Goal: Find specific page/section: Find specific page/section

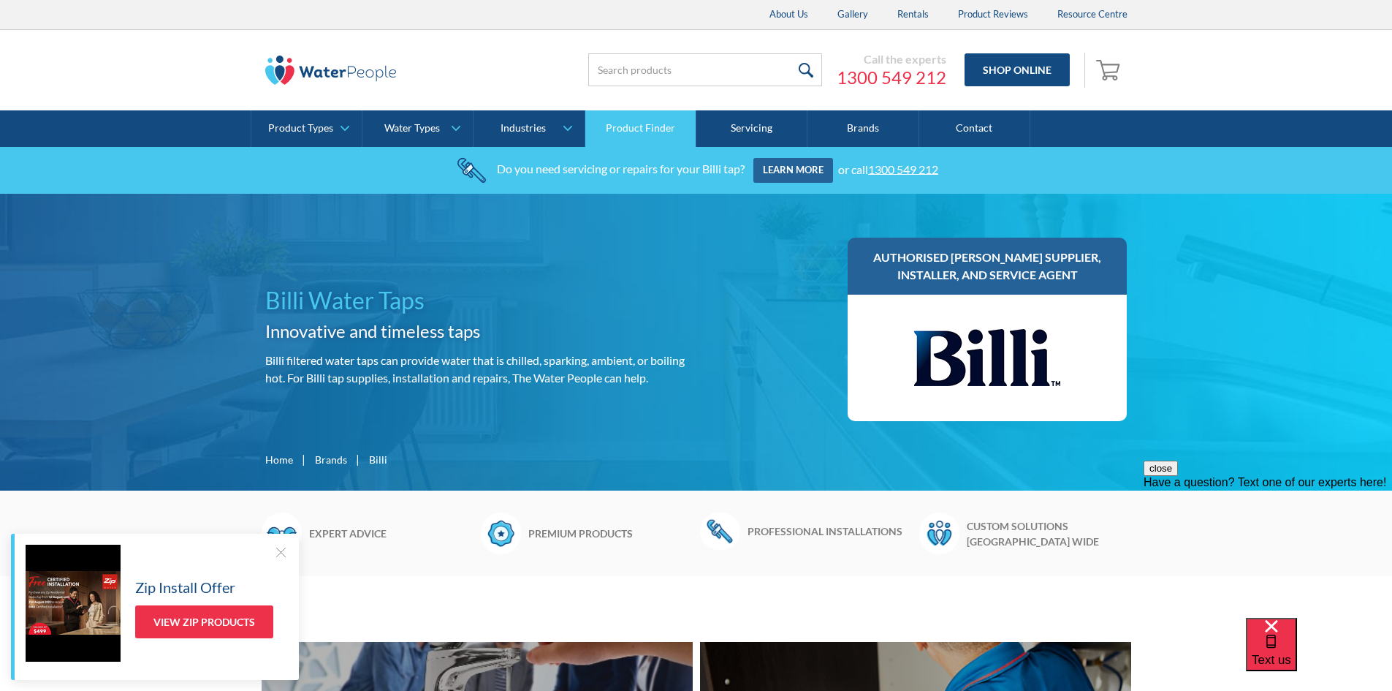
click at [621, 127] on link "Product Finder" at bounding box center [640, 128] width 111 height 37
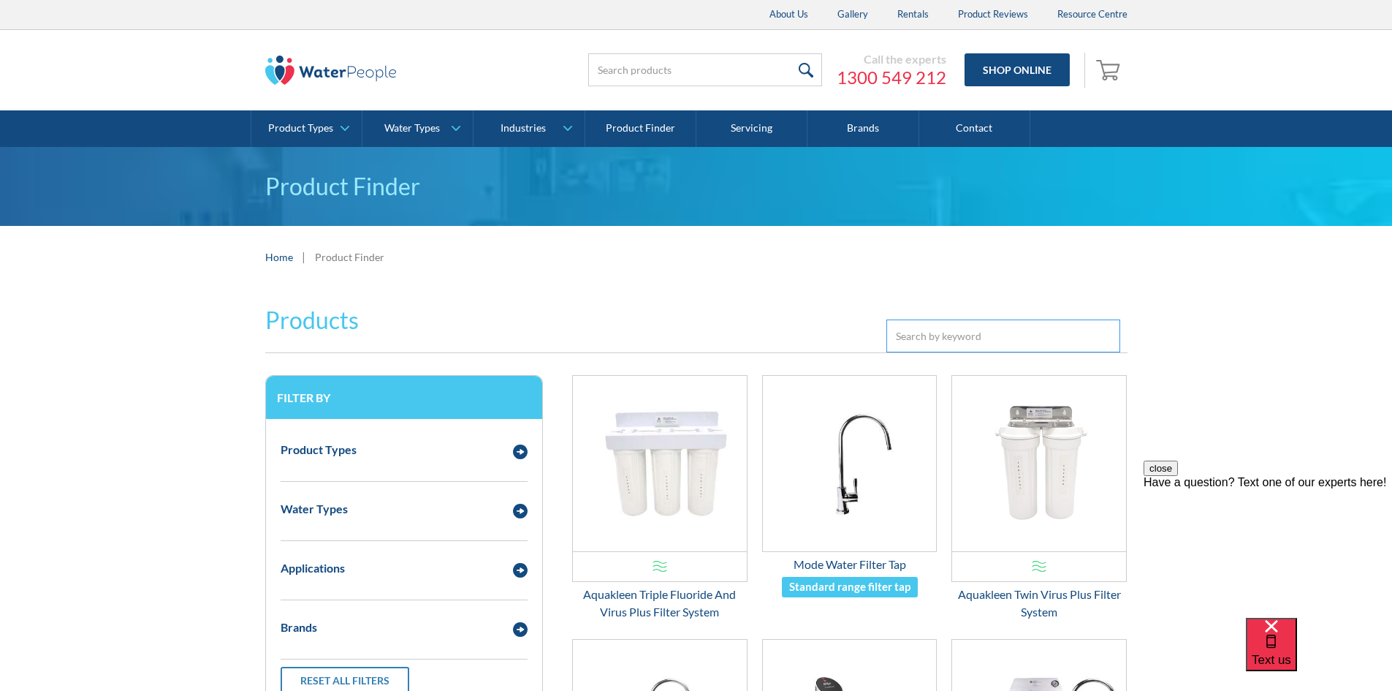
click at [955, 338] on input "Email Form 3" at bounding box center [1003, 335] width 234 height 33
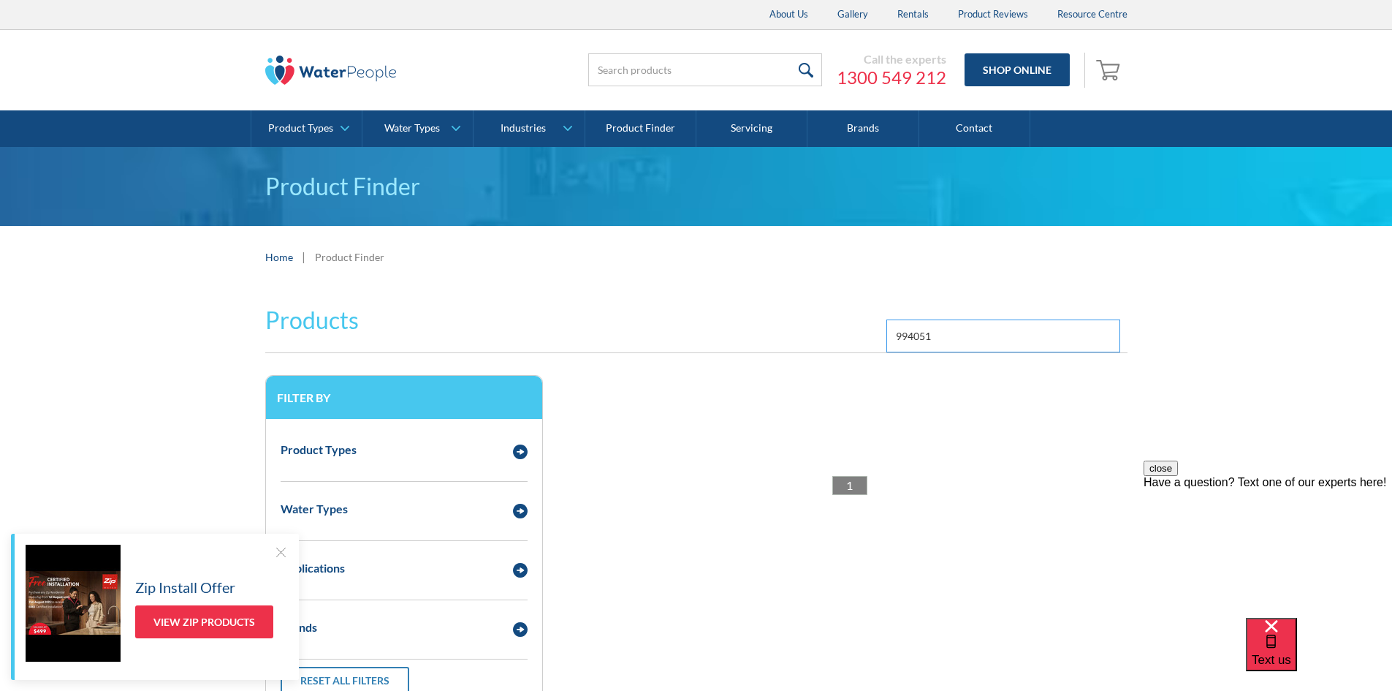
type input "994051"
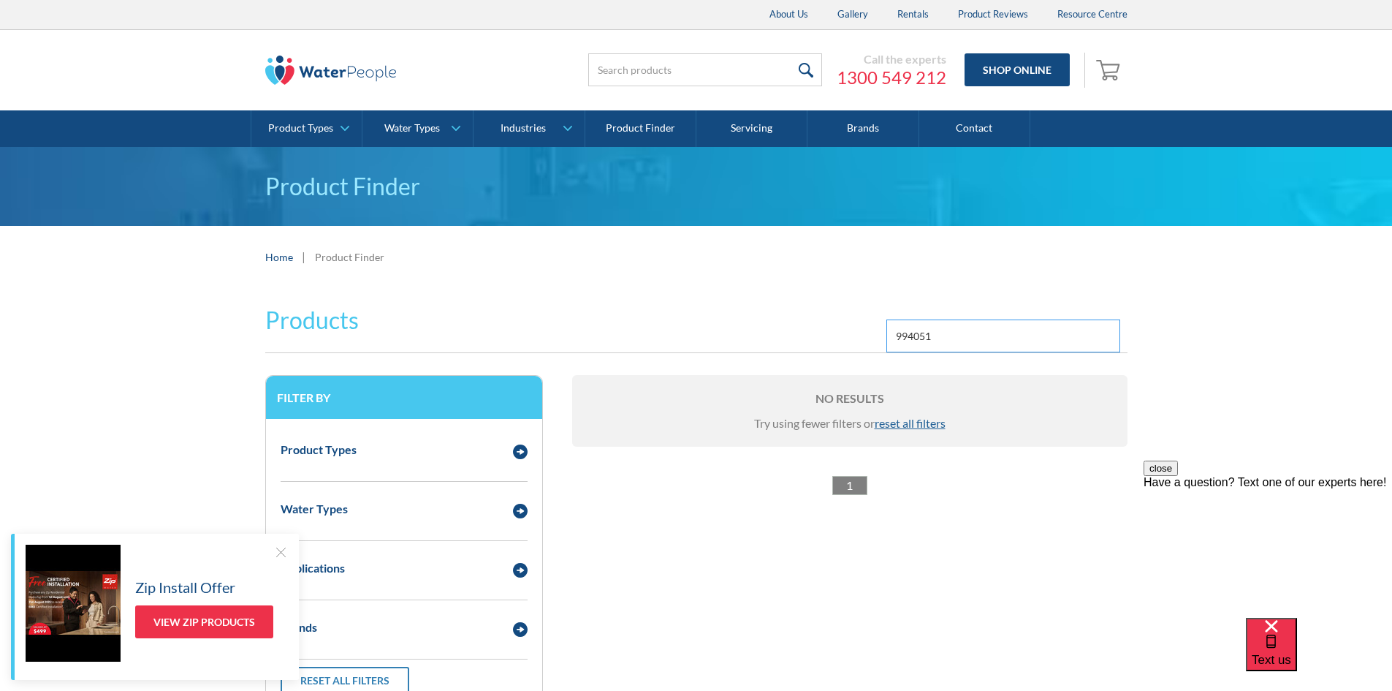
drag, startPoint x: 943, startPoint y: 332, endPoint x: 882, endPoint y: 339, distance: 61.8
click at [882, 339] on div "Products Filter 994051" at bounding box center [696, 320] width 862 height 65
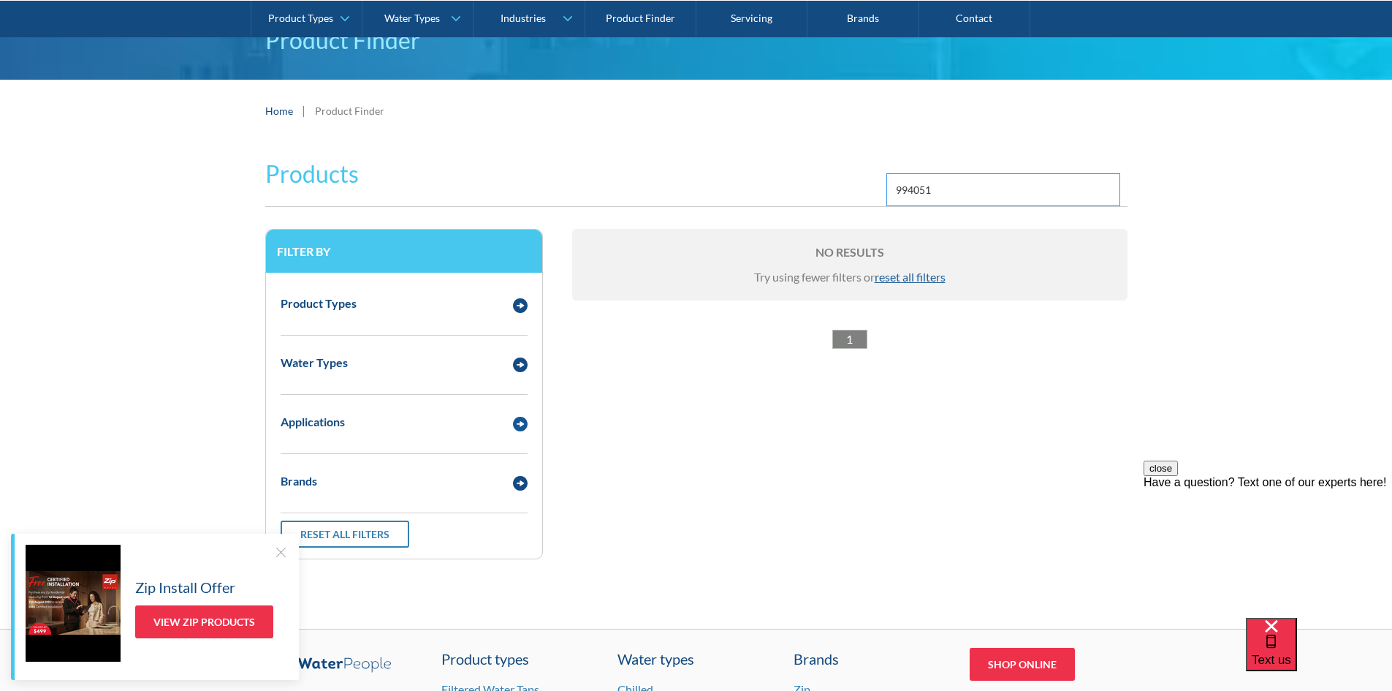
scroll to position [219, 0]
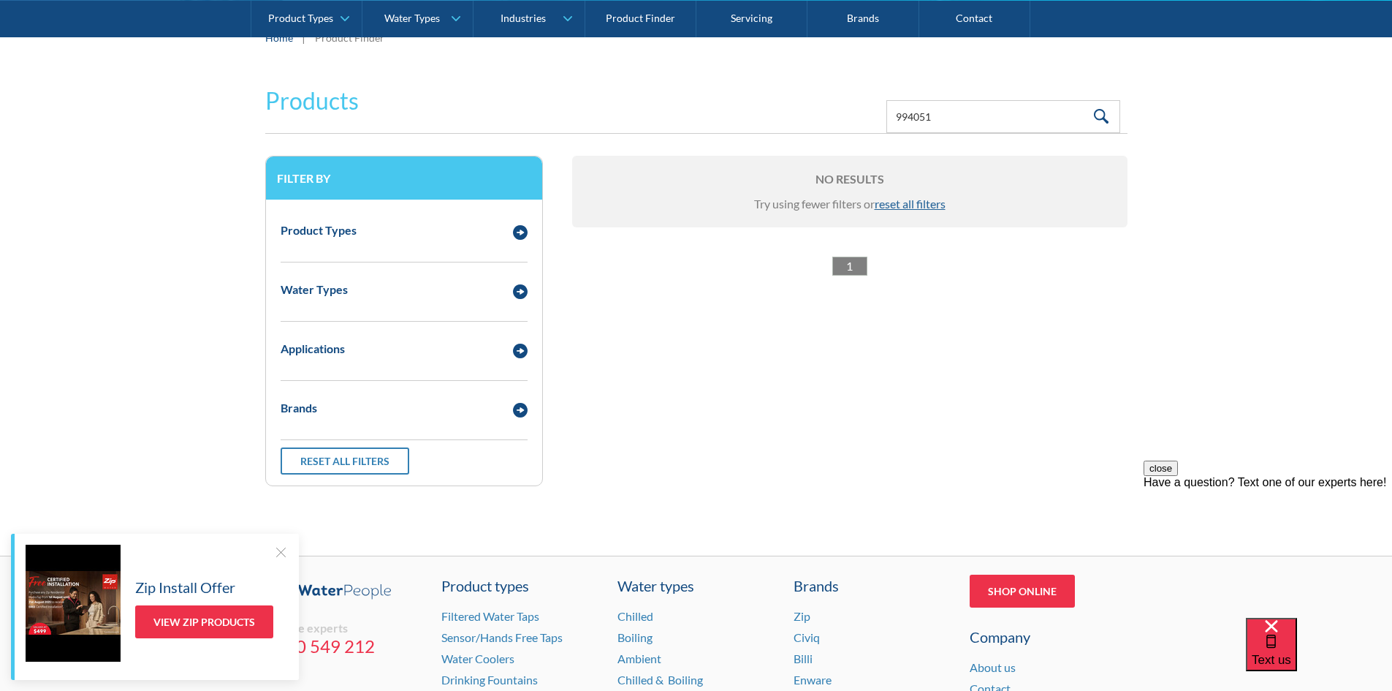
click at [273, 552] on div at bounding box center [280, 551] width 15 height 15
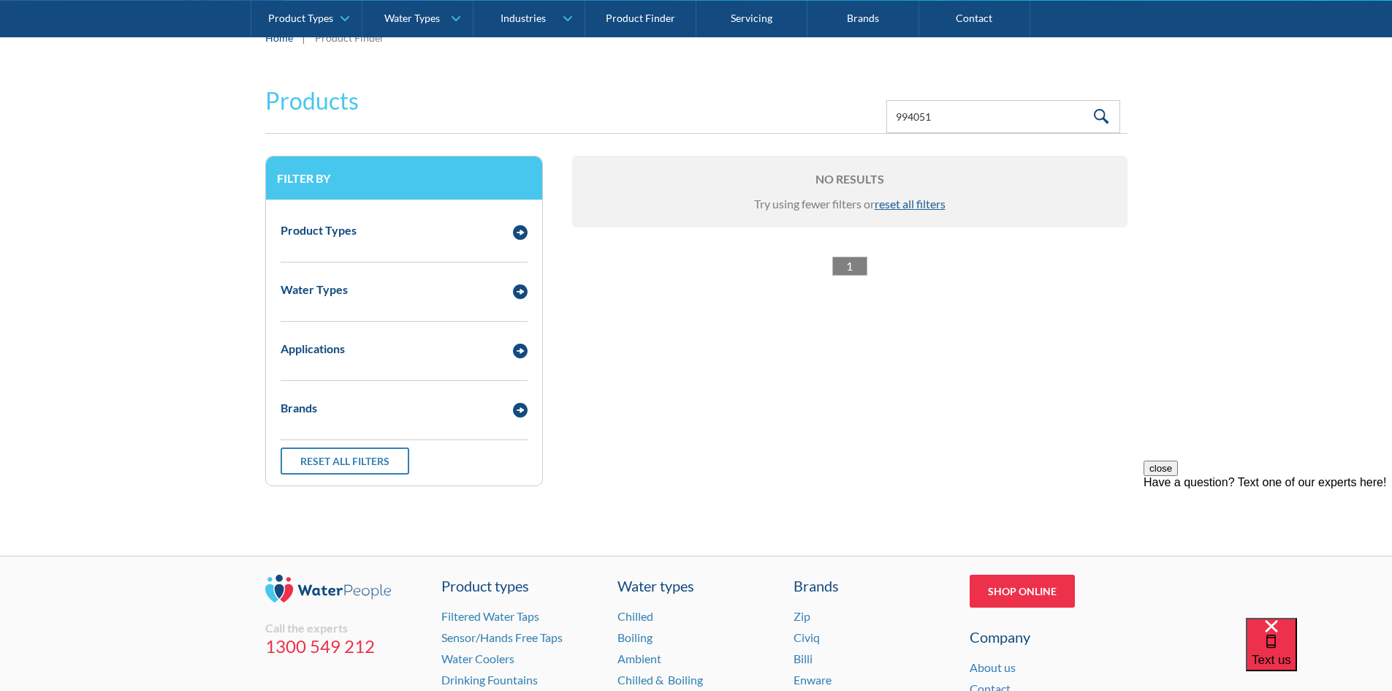
scroll to position [0, 0]
